Goal: Navigation & Orientation: Find specific page/section

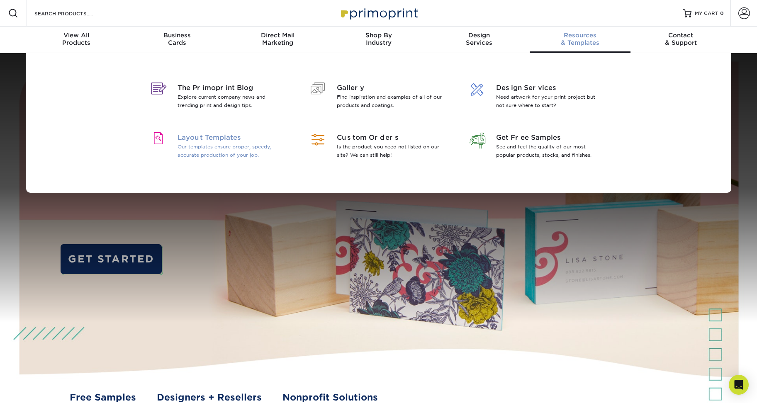
click at [233, 139] on span "Layout Templates" at bounding box center [230, 138] width 107 height 10
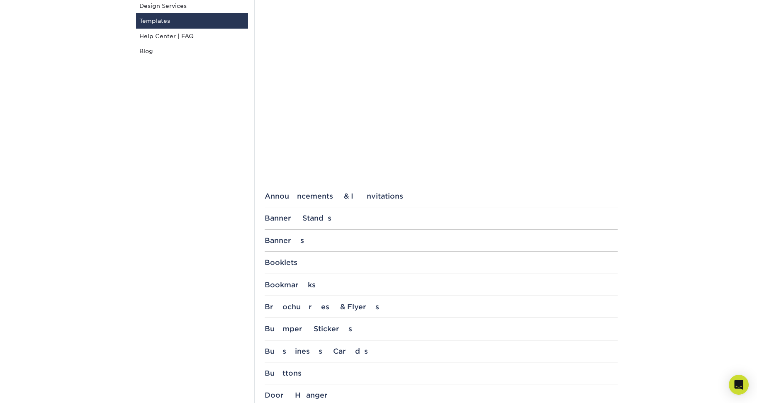
scroll to position [207, 0]
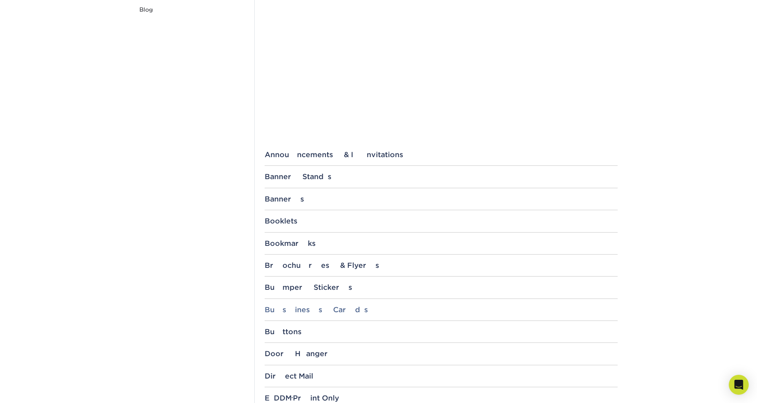
click at [278, 308] on div "Business Cards" at bounding box center [441, 310] width 353 height 8
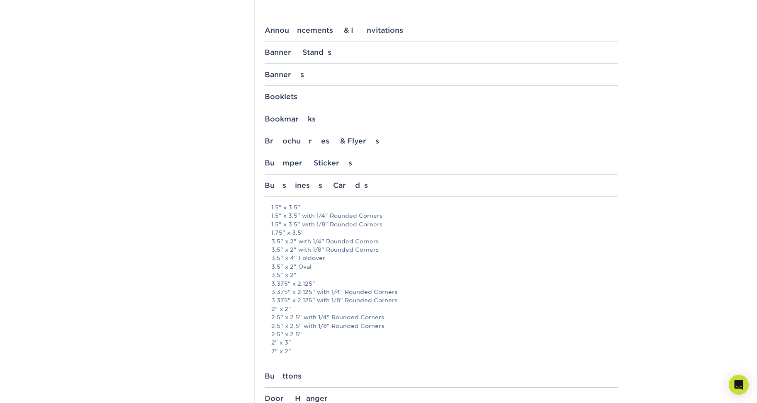
scroll to position [373, 0]
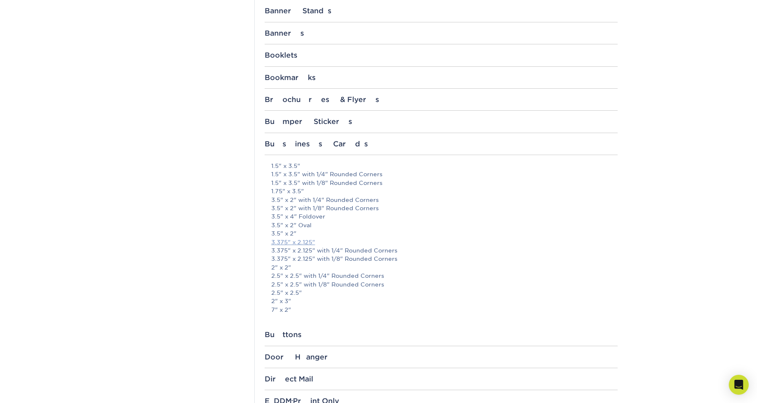
click at [290, 244] on link "3.375" x 2.125"" at bounding box center [293, 242] width 44 height 7
